Goal: Browse casually

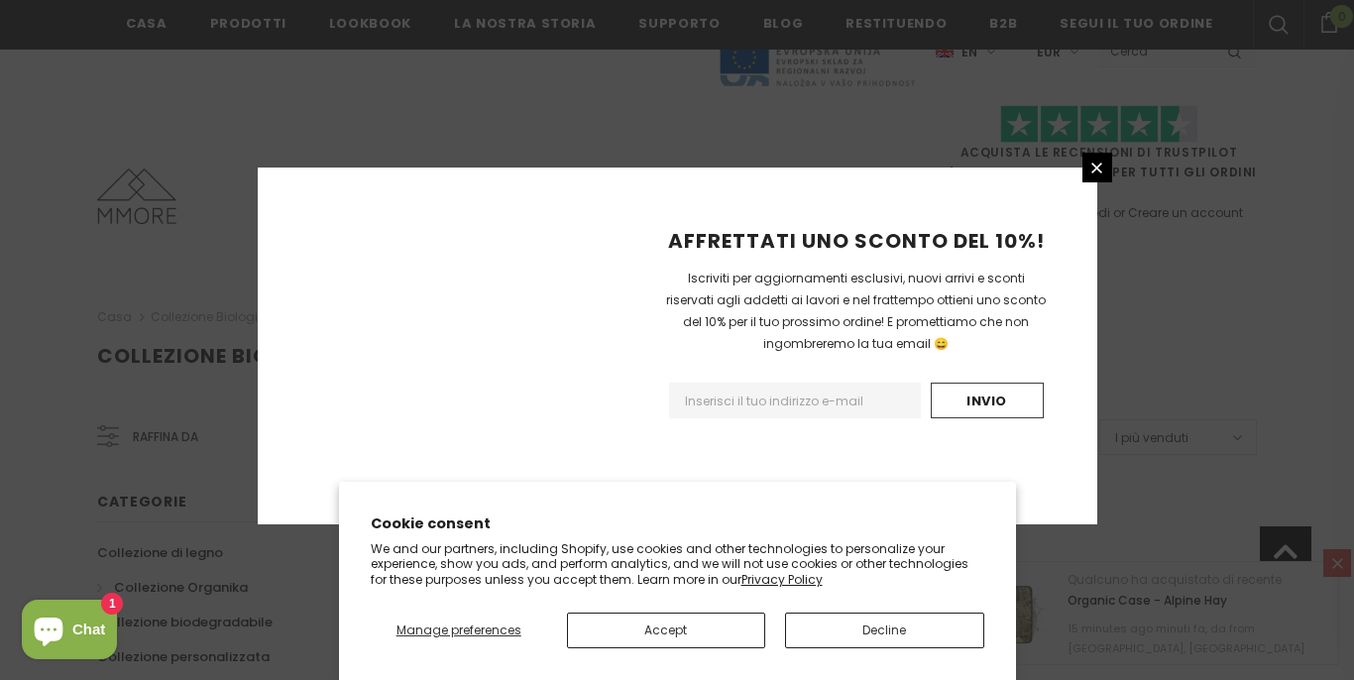
scroll to position [1352, 0]
